Goal: Information Seeking & Learning: Check status

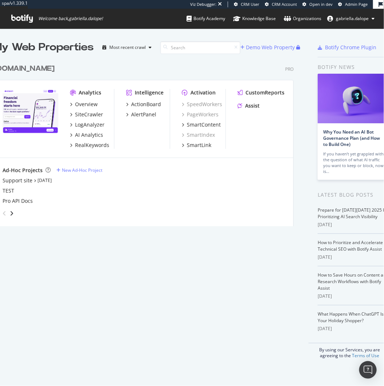
scroll to position [165, 300]
click at [83, 114] on div "SiteCrawler" at bounding box center [89, 114] width 28 height 7
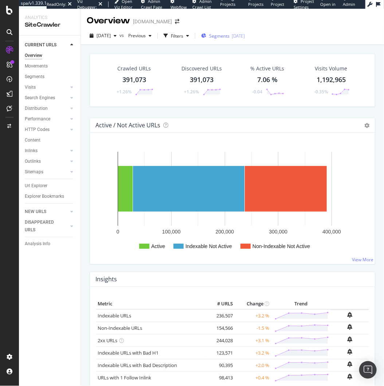
click at [230, 38] on span "Segments" at bounding box center [219, 36] width 20 height 6
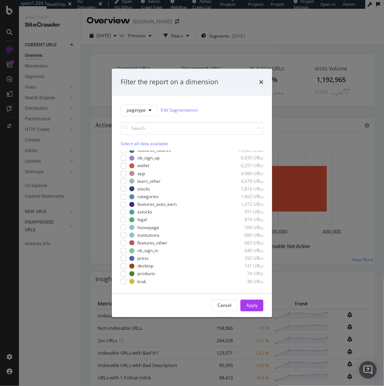
scroll to position [112, 0]
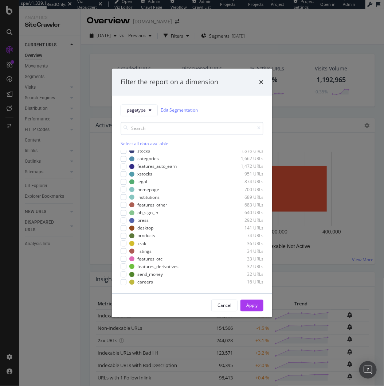
click at [64, 309] on div "Filter the report on a dimension pagetype Edit Segmentation Select all data ava…" at bounding box center [192, 193] width 384 height 386
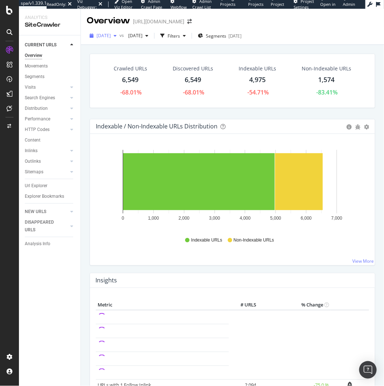
click at [111, 39] on span "2025 Oct. 12th" at bounding box center [104, 35] width 14 height 6
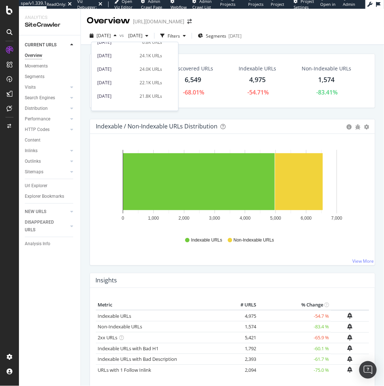
scroll to position [186, 0]
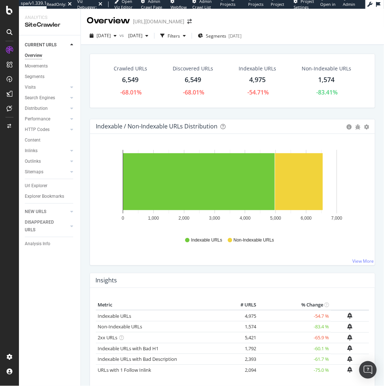
click at [87, 135] on div "Indexable / Non-Indexable URLs Distribution Bar Bar (by Percentage) Table Expor…" at bounding box center [232, 196] width 293 height 154
